Goal: Find specific page/section: Find specific page/section

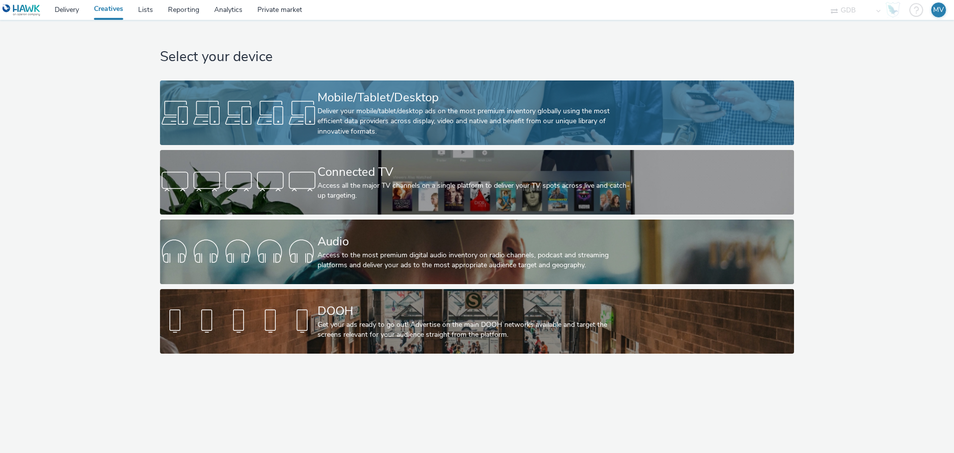
click at [292, 111] on div at bounding box center [238, 113] width 157 height 32
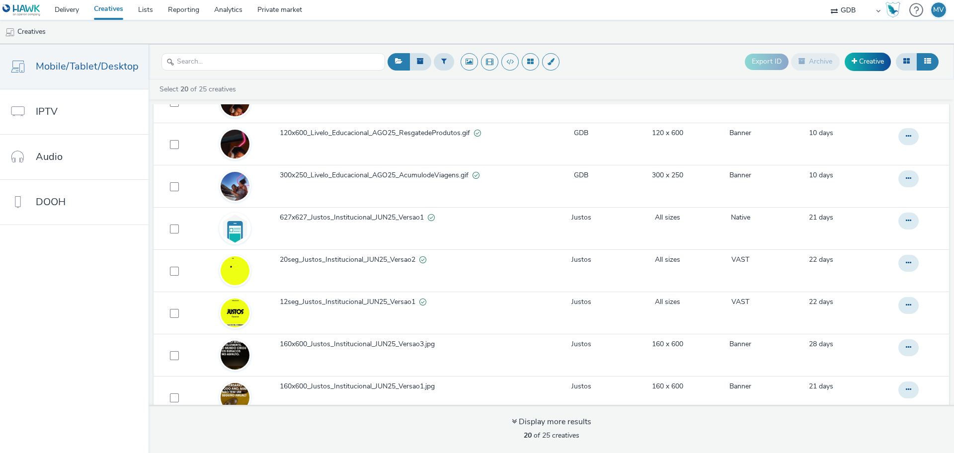
scroll to position [373, 0]
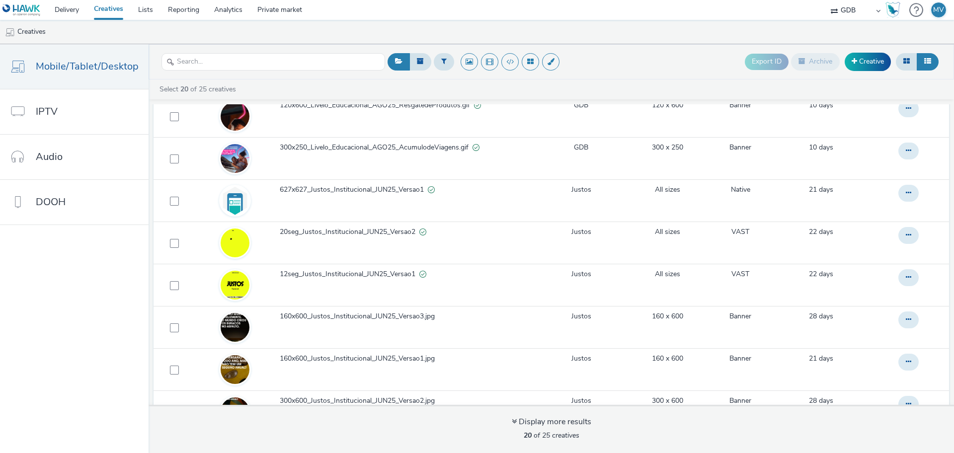
click at [115, 11] on link "Creatives" at bounding box center [108, 10] width 44 height 20
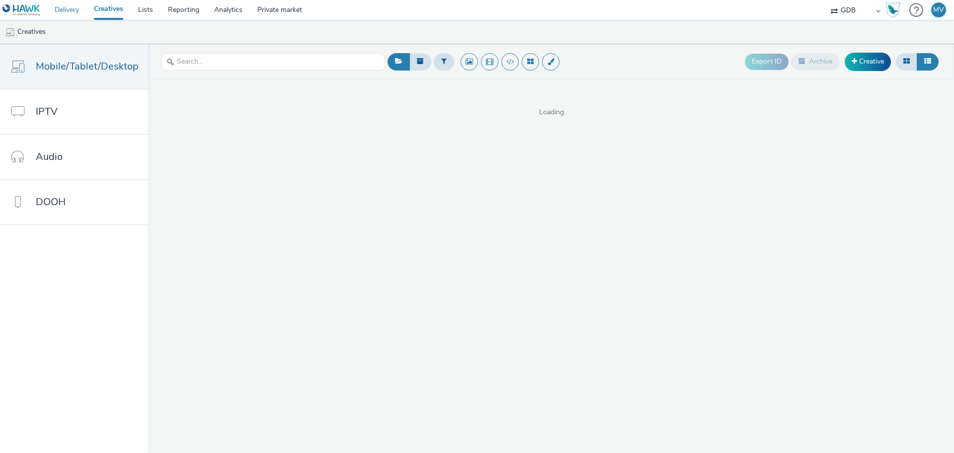
click at [73, 9] on link "Delivery" at bounding box center [66, 10] width 39 height 20
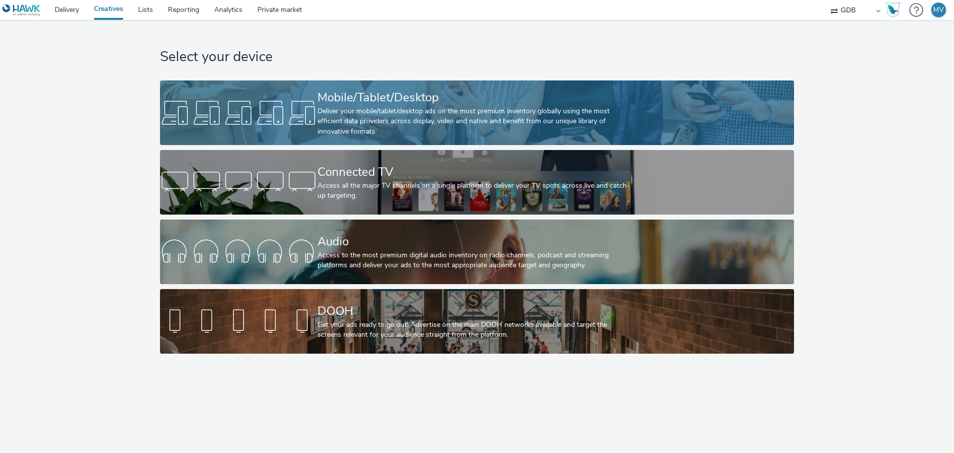
click at [354, 114] on div "Deliver your mobile/tablet/desktop ads on the most premium inventory globally u…" at bounding box center [474, 121] width 315 height 30
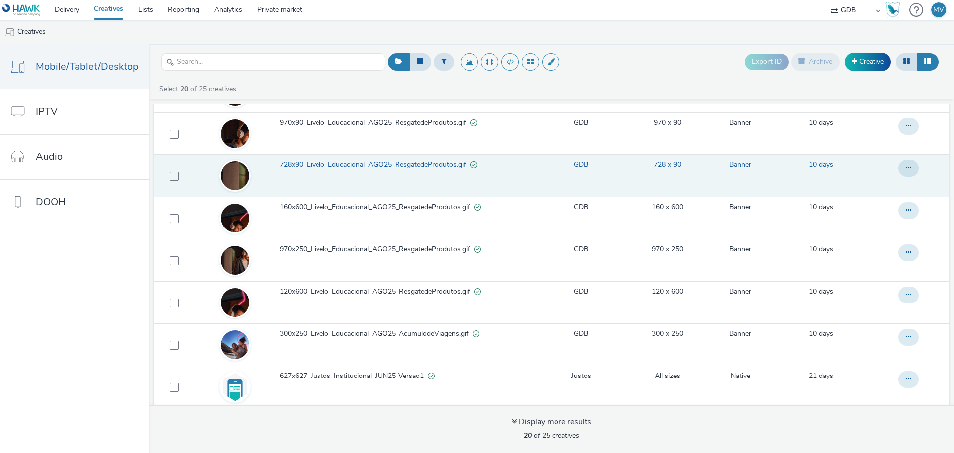
scroll to position [248, 0]
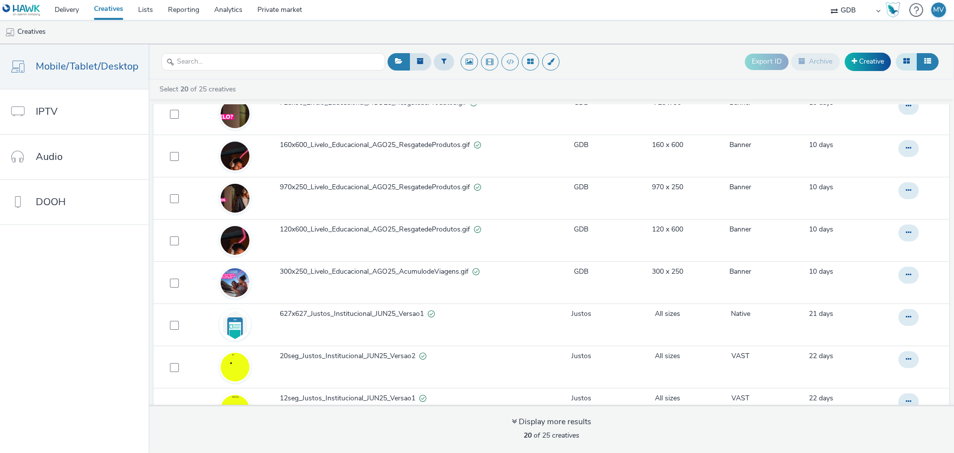
click at [910, 61] on button at bounding box center [906, 61] width 21 height 17
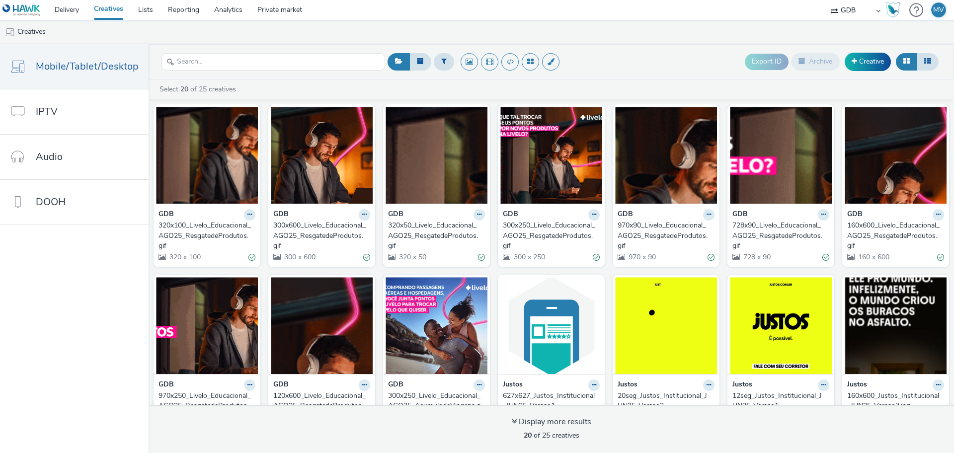
scroll to position [0, 0]
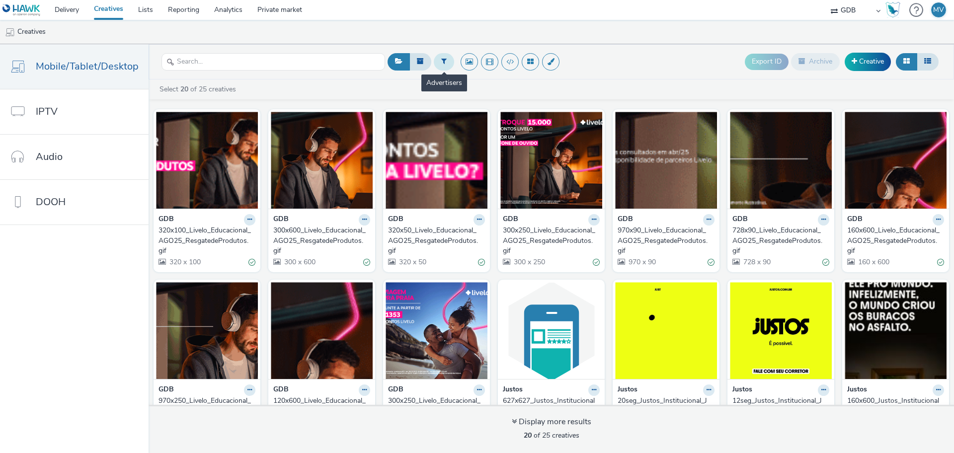
click at [441, 62] on icon at bounding box center [443, 61] width 5 height 7
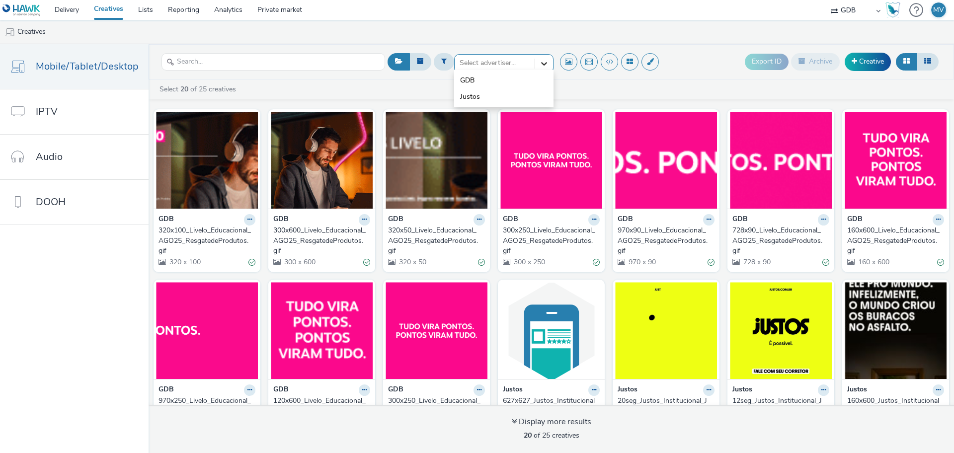
click at [539, 64] on icon at bounding box center [544, 64] width 10 height 10
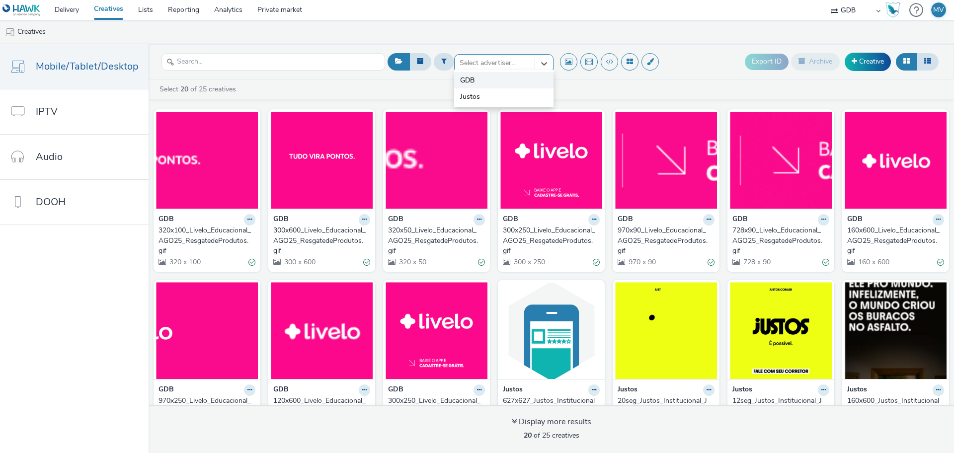
click at [517, 78] on li "GDB" at bounding box center [503, 80] width 99 height 16
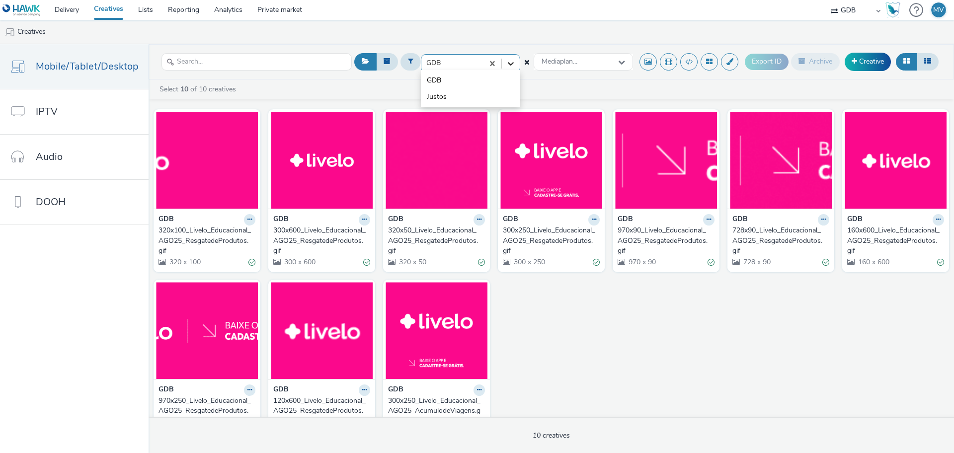
click at [506, 65] on icon at bounding box center [511, 64] width 10 height 10
click at [484, 92] on li "Justos" at bounding box center [470, 96] width 99 height 16
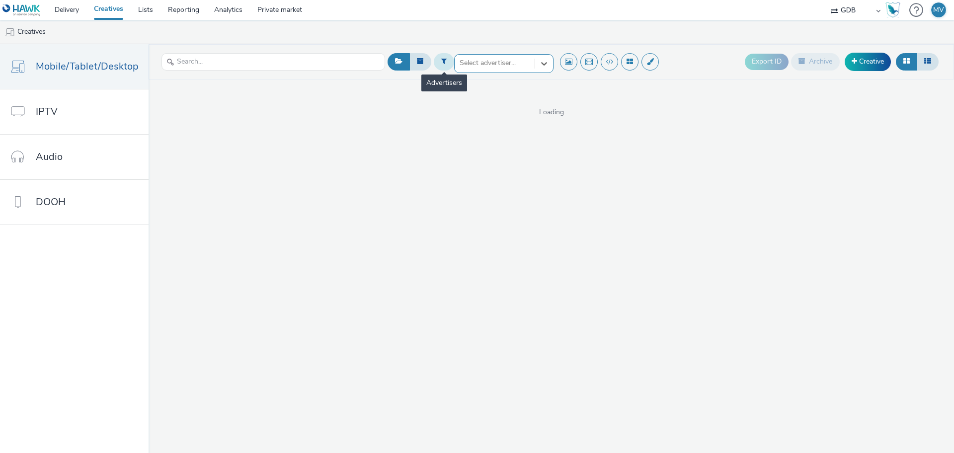
click at [441, 62] on icon at bounding box center [443, 61] width 5 height 7
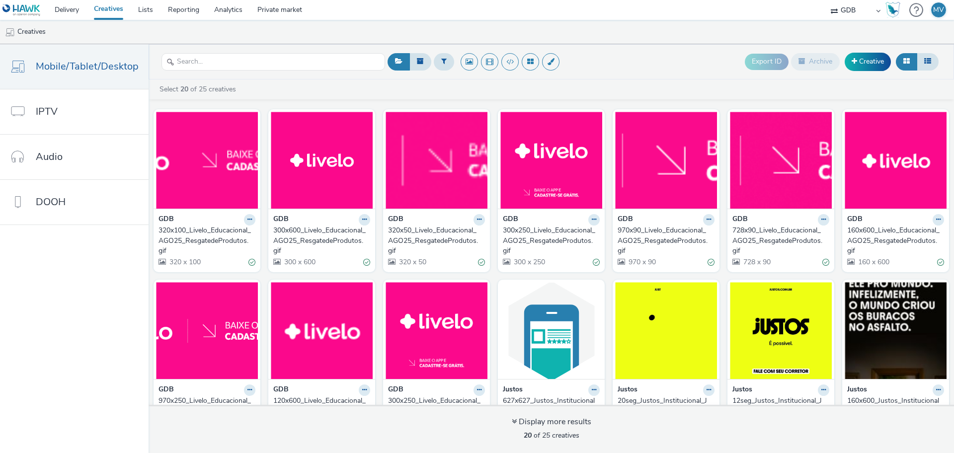
drag, startPoint x: 921, startPoint y: 59, endPoint x: 910, endPoint y: 60, distance: 11.0
click at [921, 59] on button at bounding box center [927, 61] width 22 height 17
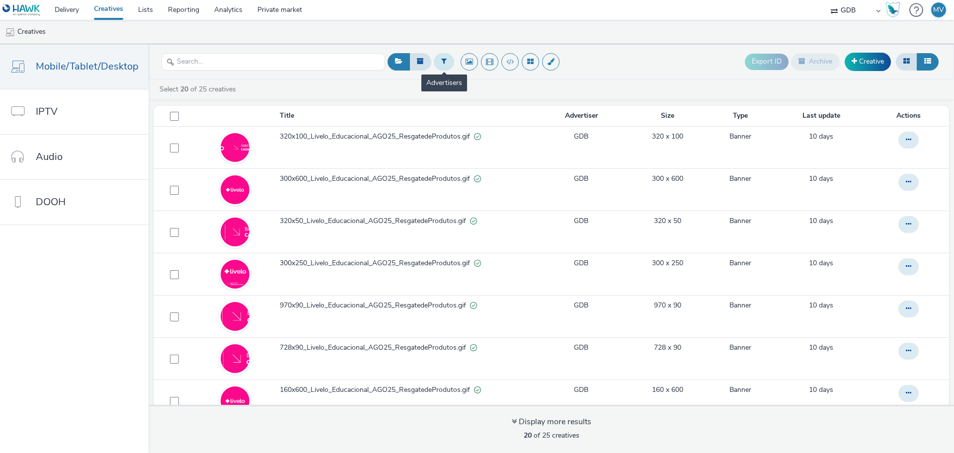
click at [441, 67] on button at bounding box center [444, 61] width 20 height 17
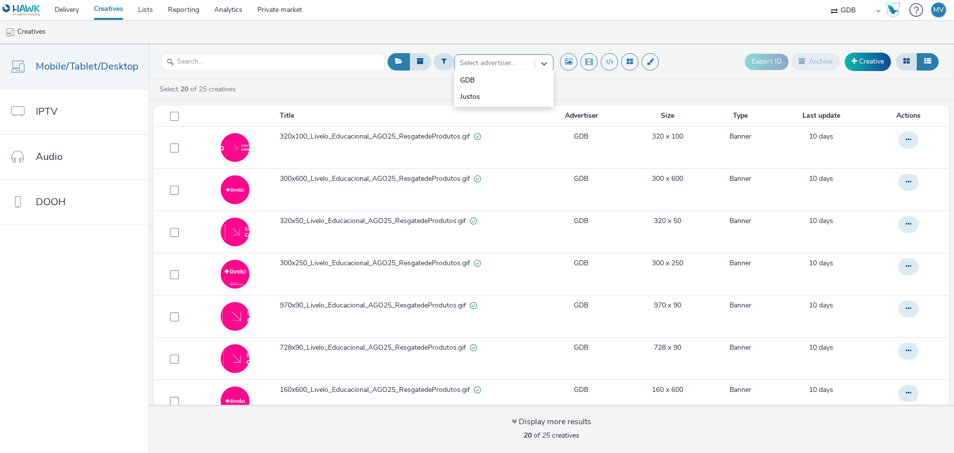
click at [530, 61] on div "Select advertiser..." at bounding box center [494, 63] width 80 height 16
click at [504, 96] on li "Justos" at bounding box center [503, 96] width 99 height 16
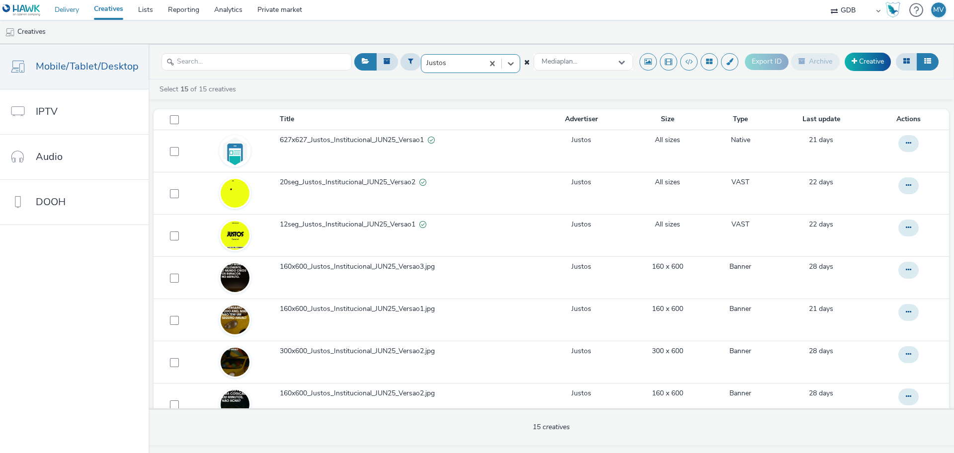
click at [71, 8] on link "Delivery" at bounding box center [66, 10] width 39 height 20
